Goal: Information Seeking & Learning: Compare options

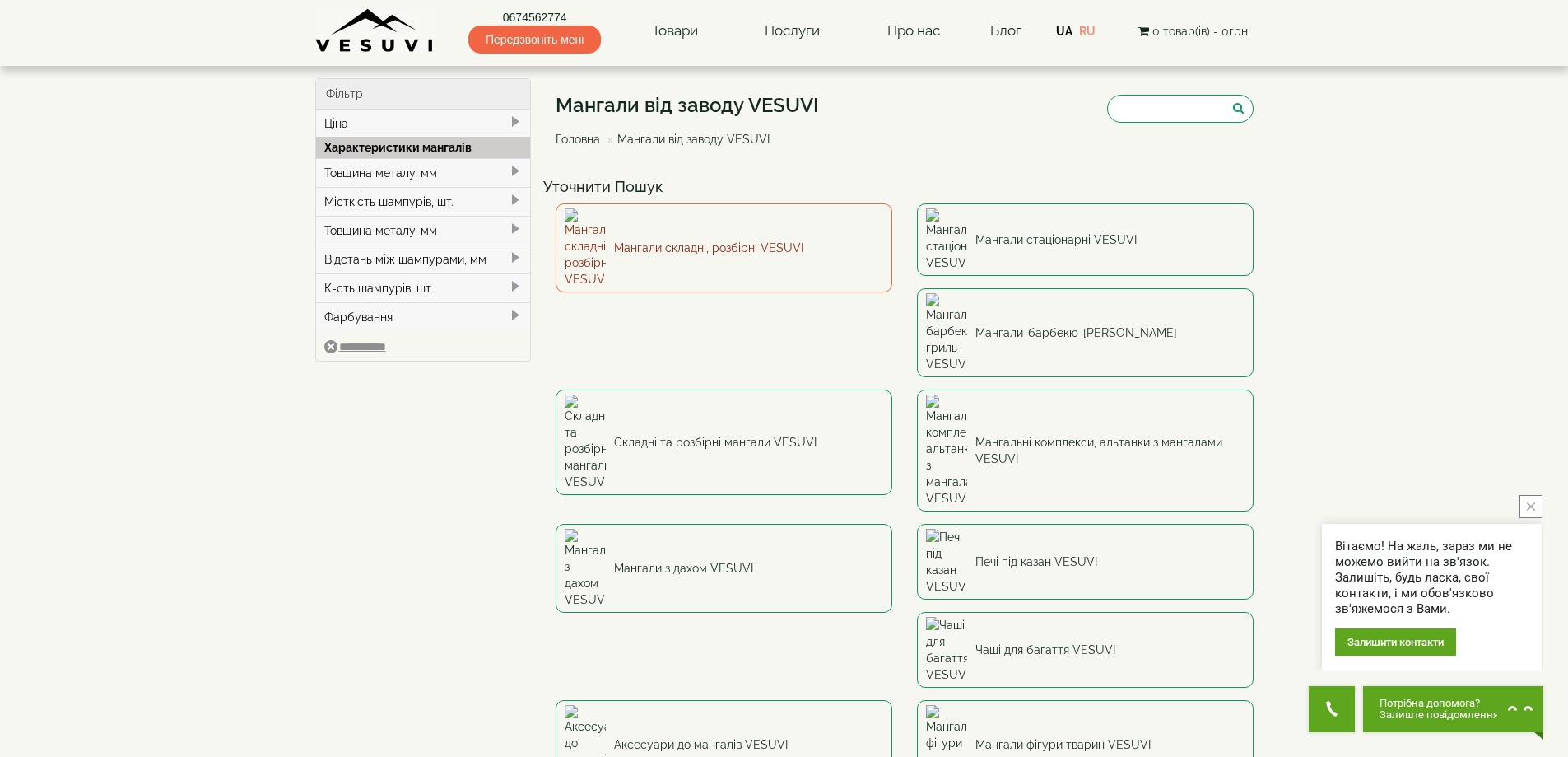
click at [694, 232] on link "Мангали складні, розбірні VESUVI" at bounding box center [723, 248] width 336 height 89
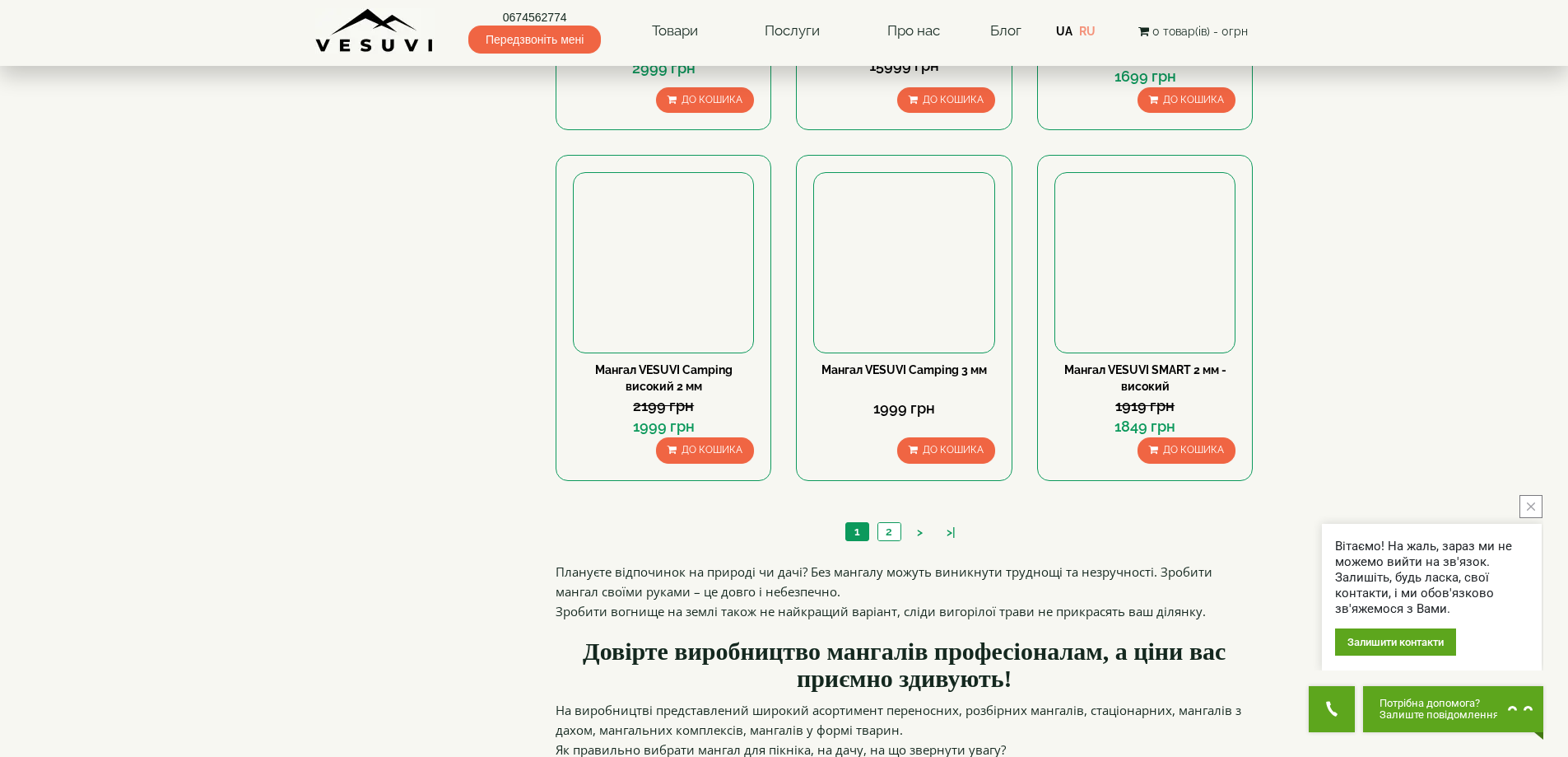
scroll to position [1646, 0]
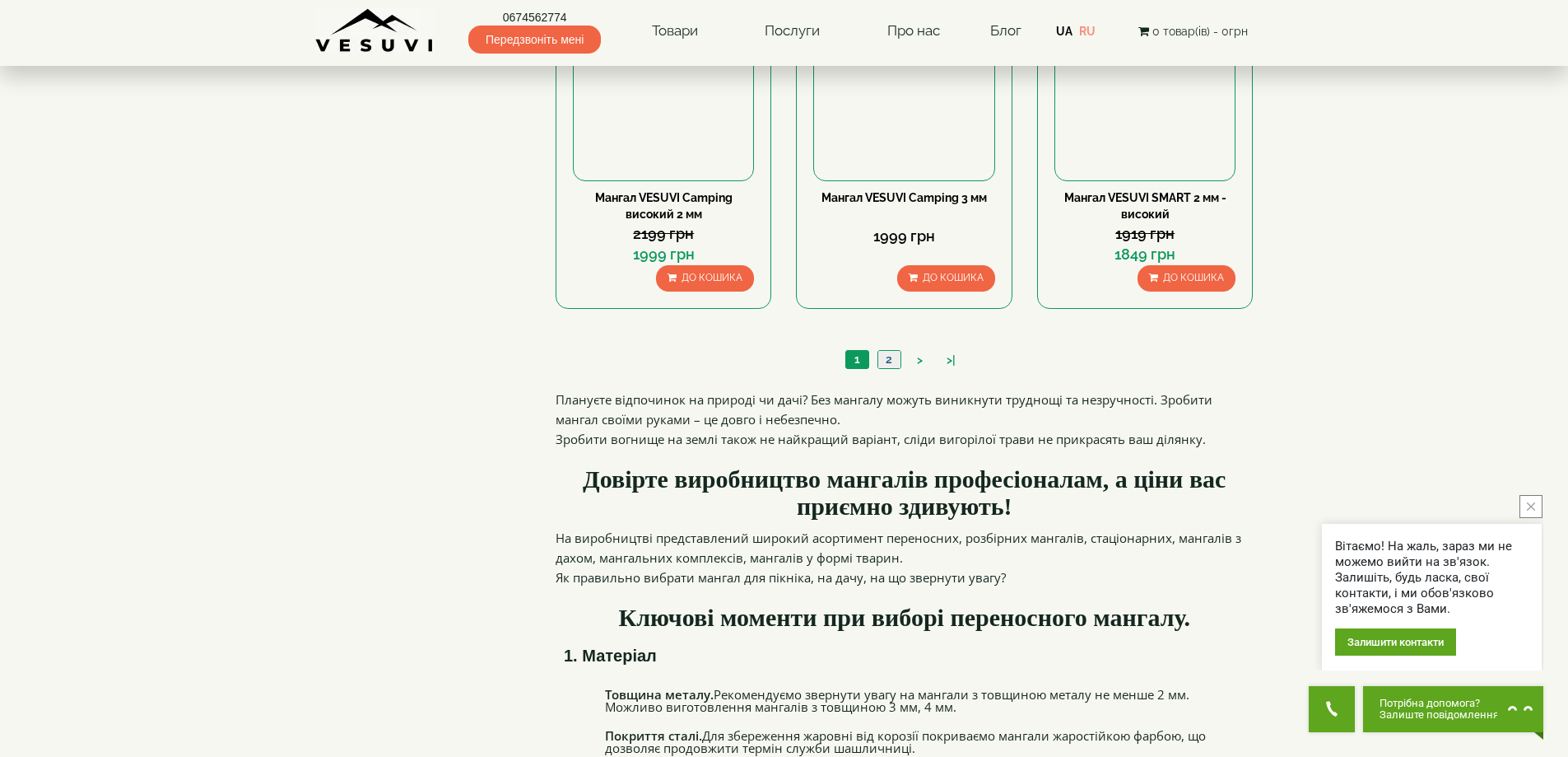
click at [885, 362] on link "2" at bounding box center [889, 359] width 23 height 18
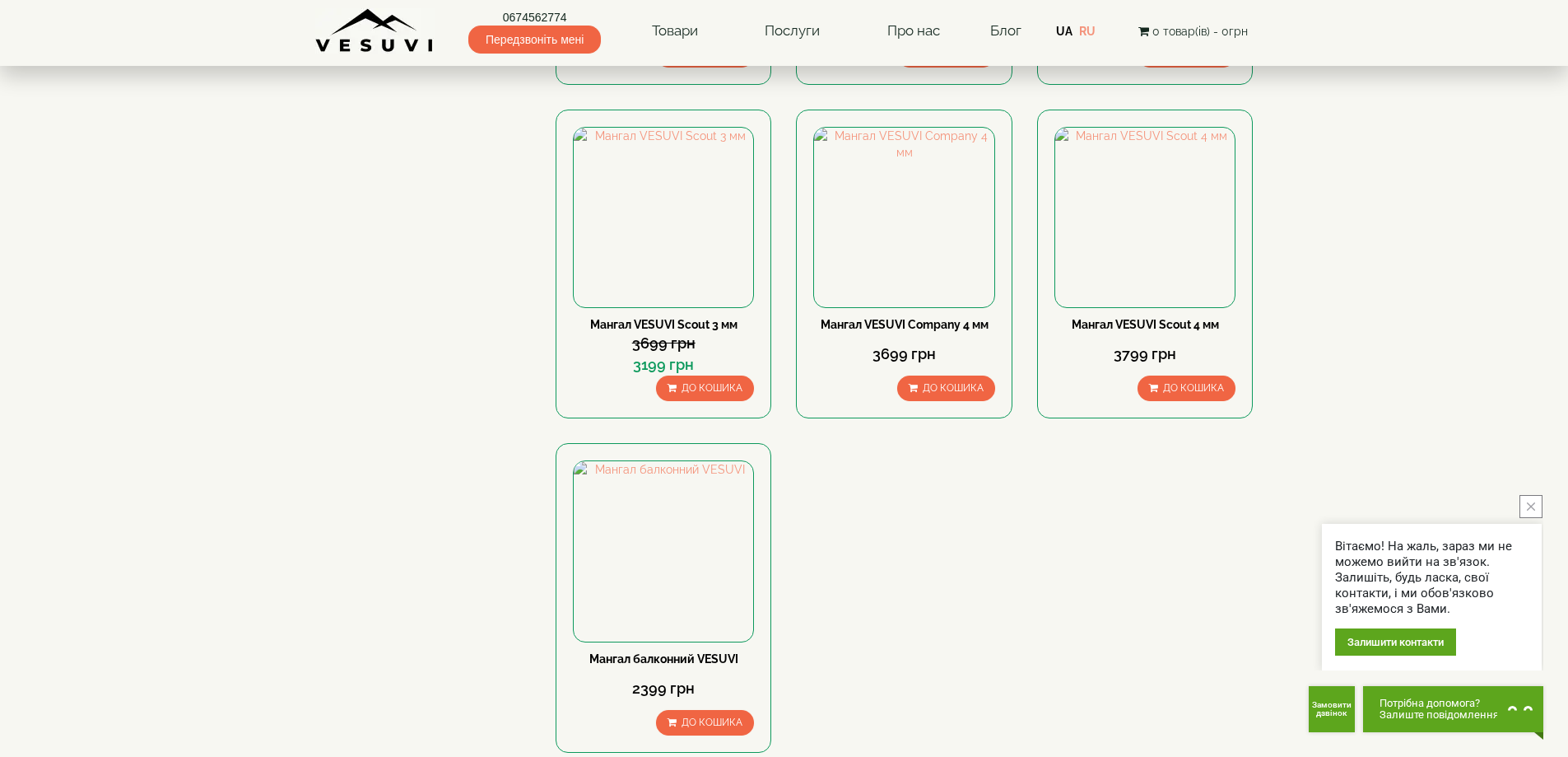
scroll to position [824, 0]
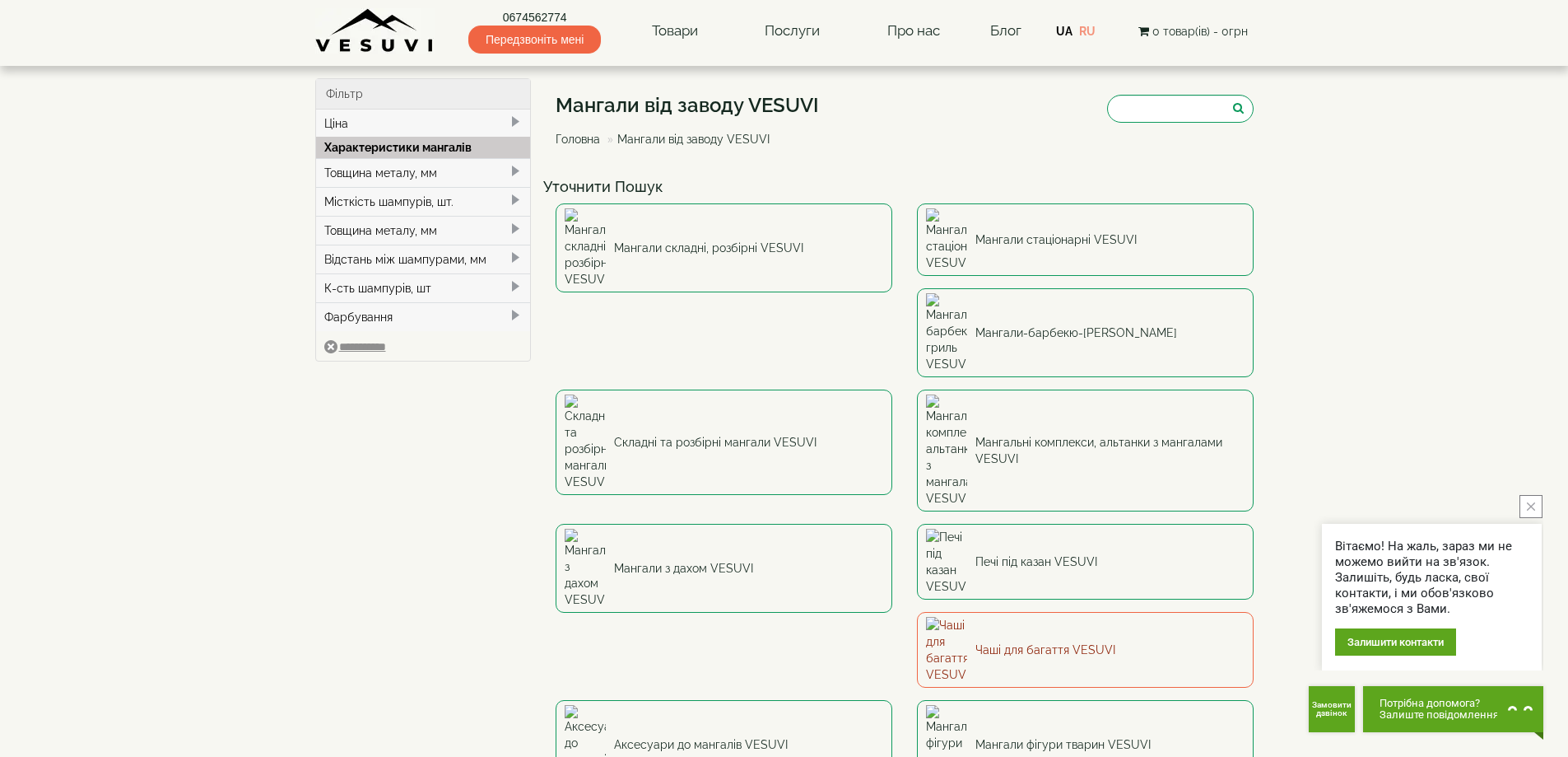
click at [1030, 612] on link "Чаші для багаття VESUVI" at bounding box center [1085, 650] width 336 height 76
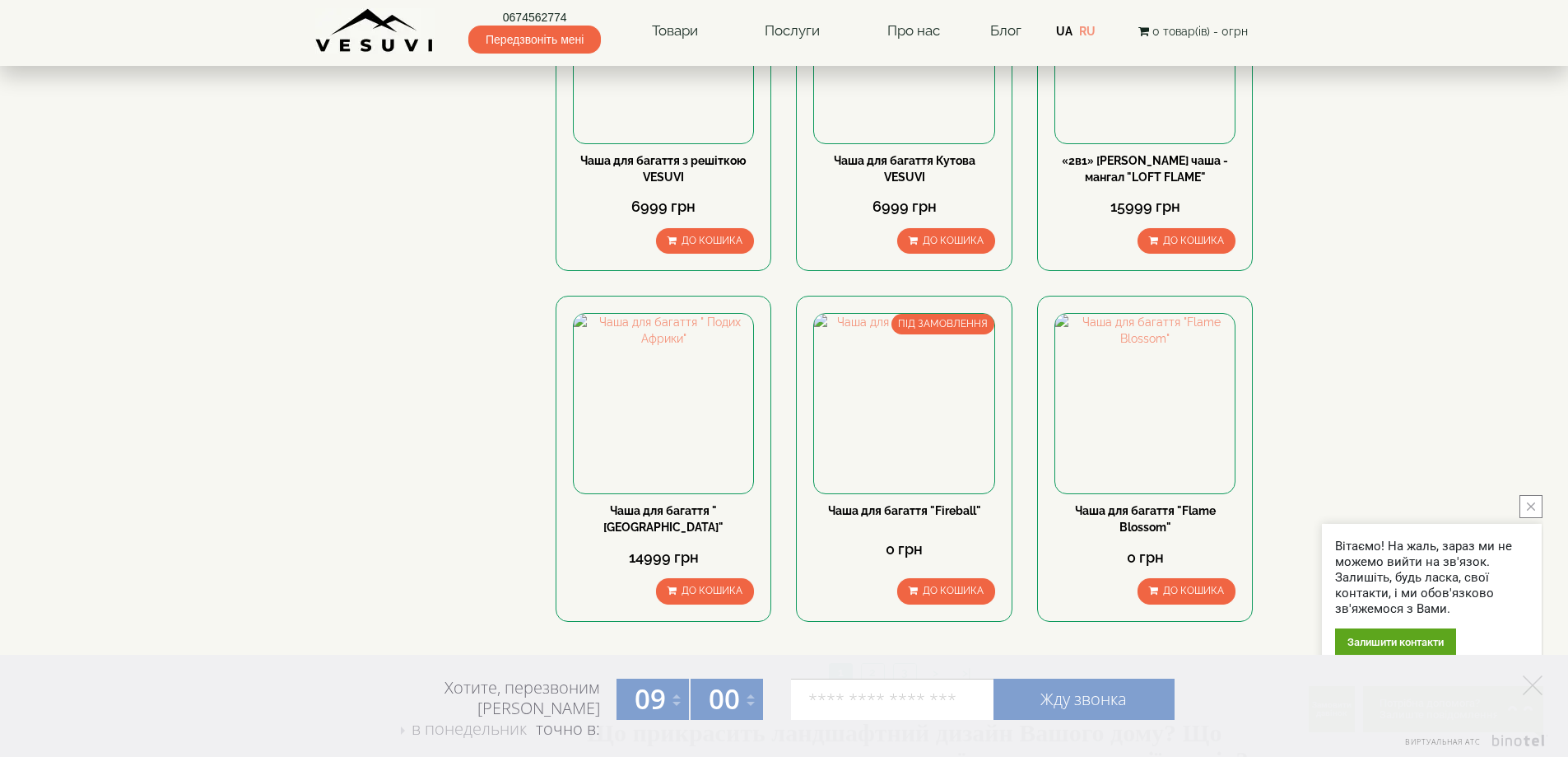
scroll to position [1564, 0]
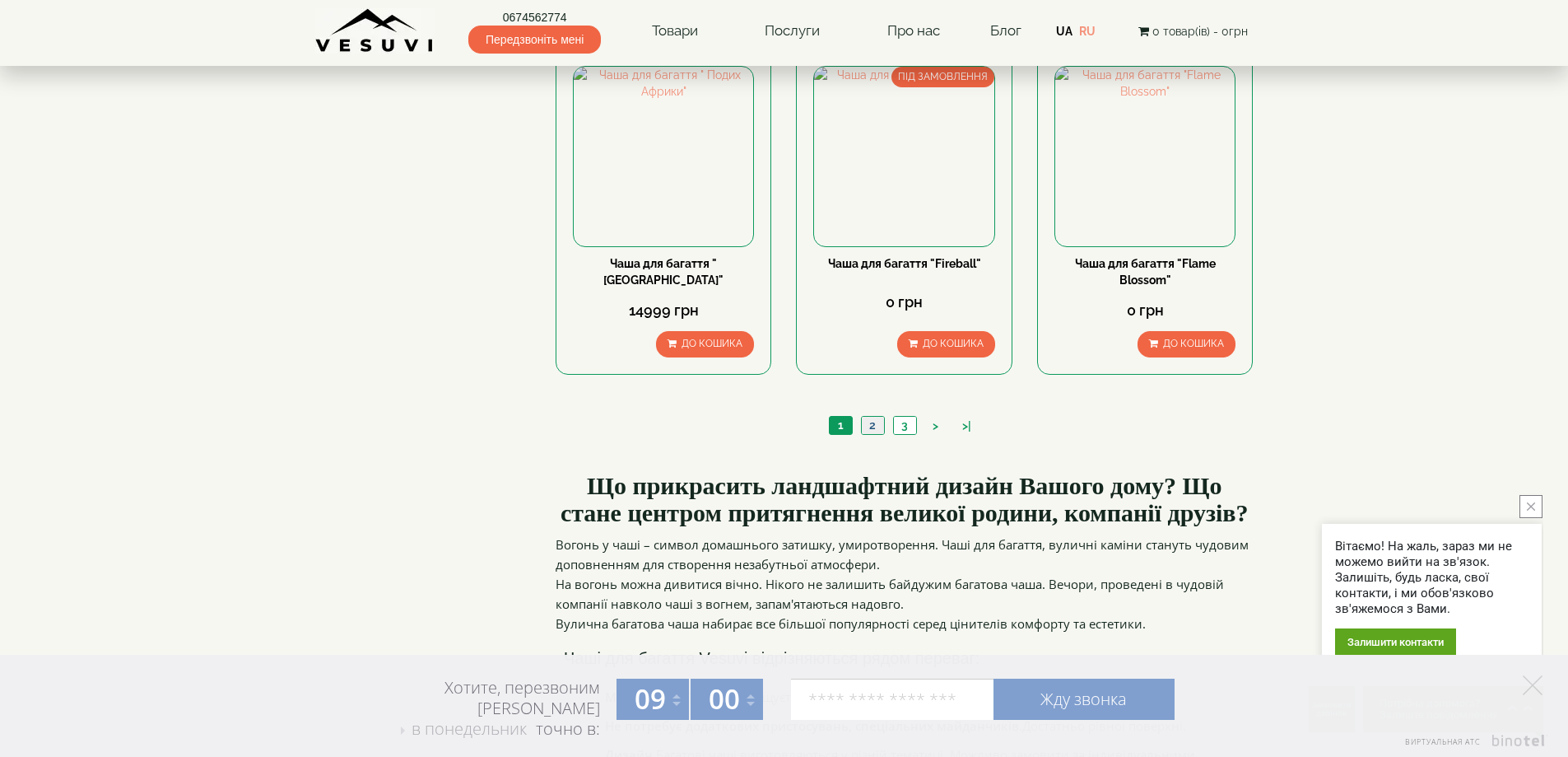
click at [876, 426] on link "2" at bounding box center [872, 425] width 23 height 18
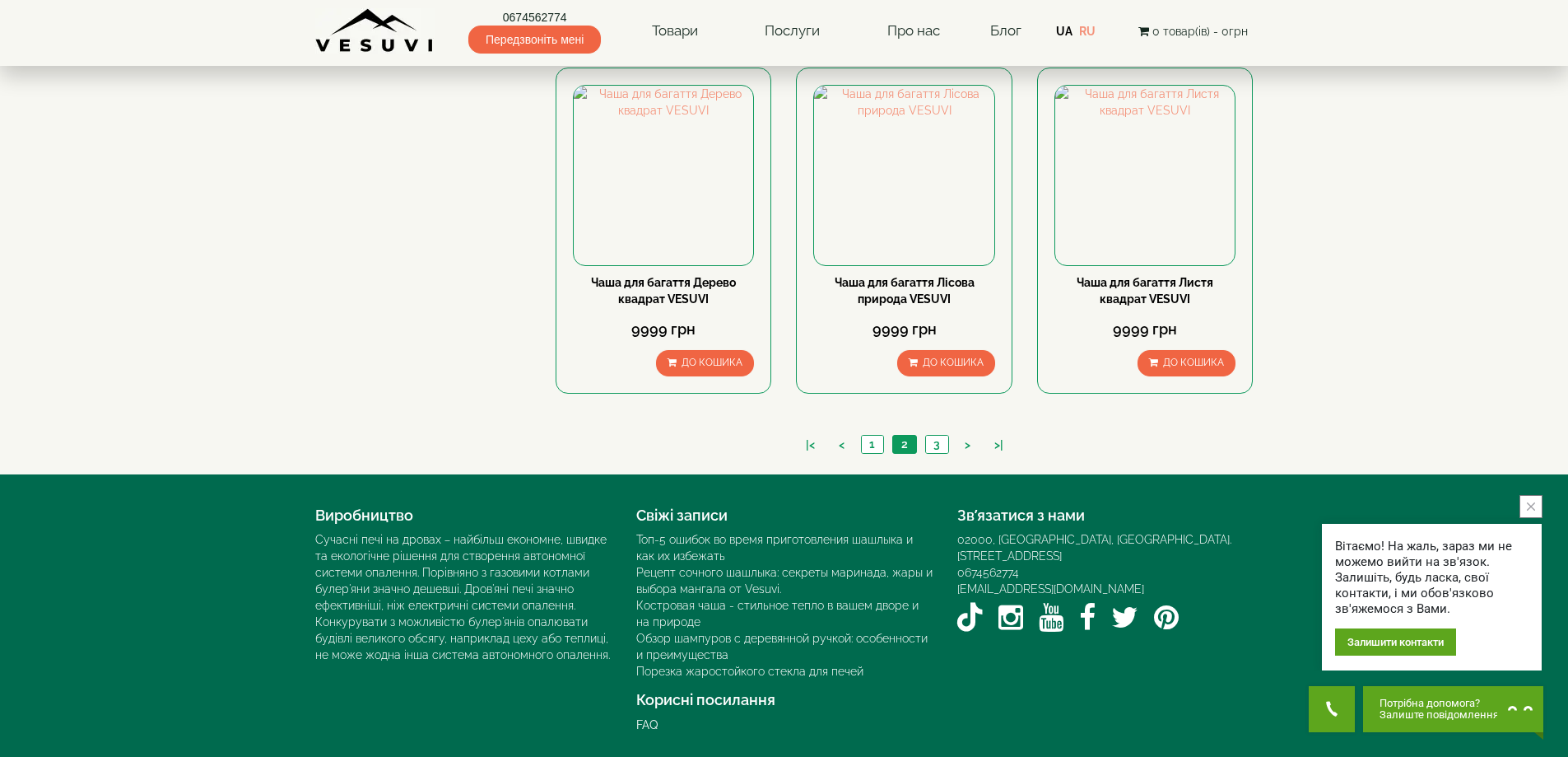
scroll to position [1546, 0]
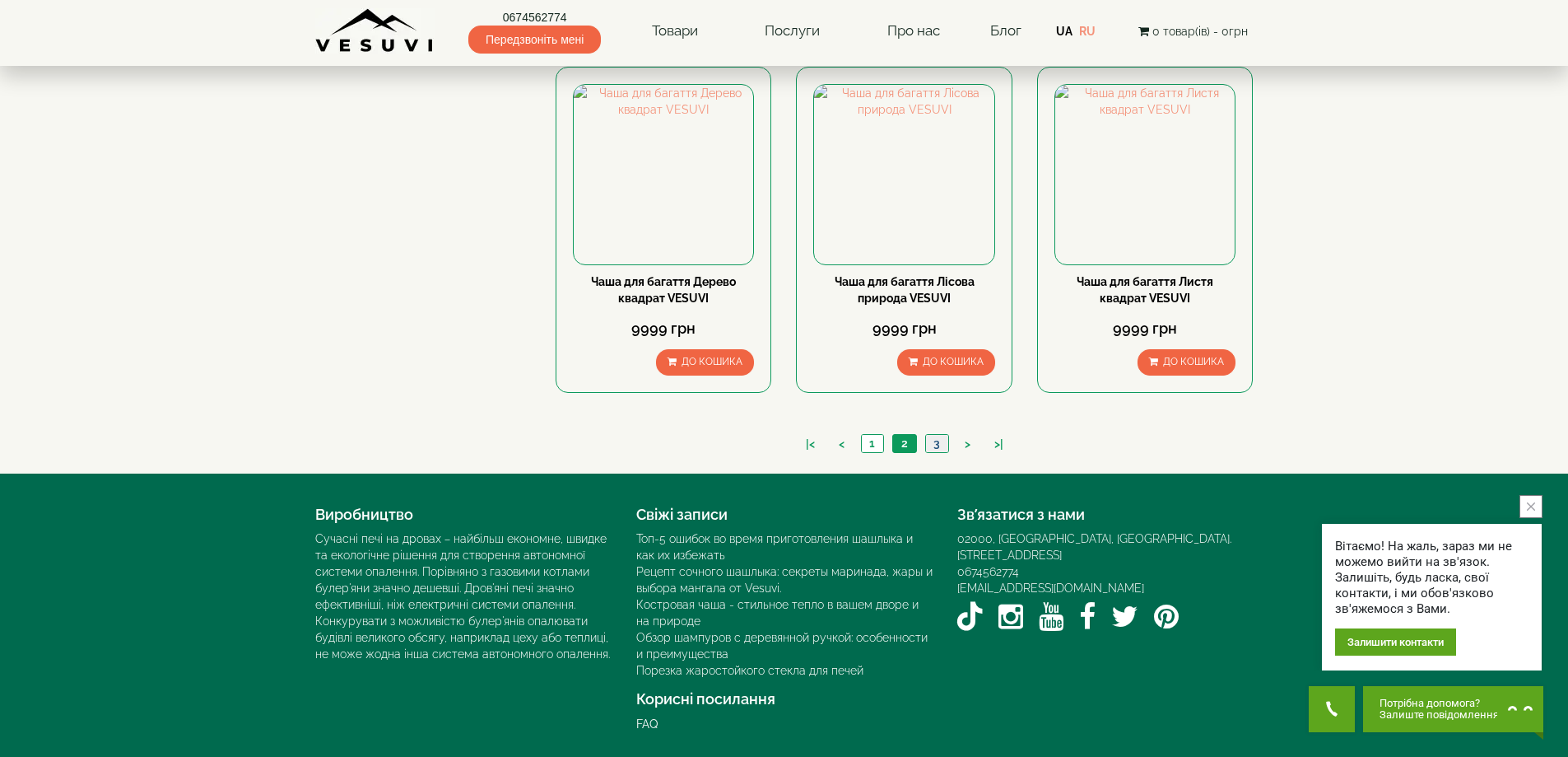
click at [940, 438] on link "3" at bounding box center [936, 443] width 23 height 18
